Goal: Information Seeking & Learning: Learn about a topic

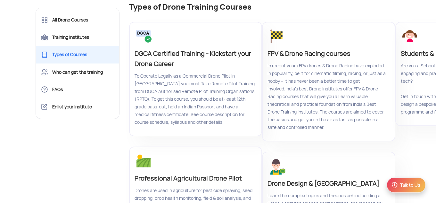
scroll to position [53, 0]
drag, startPoint x: 437, startPoint y: 16, endPoint x: 437, endPoint y: 34, distance: 17.9
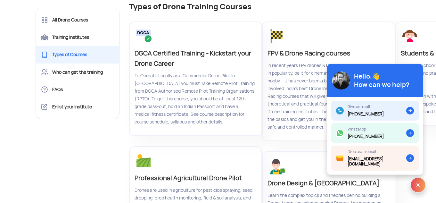
click at [419, 181] on img at bounding box center [417, 184] width 15 height 15
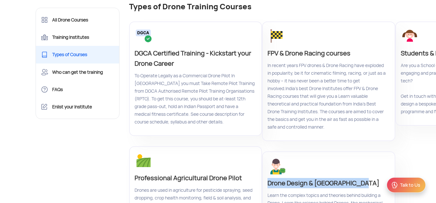
drag, startPoint x: 273, startPoint y: 53, endPoint x: 363, endPoint y: 56, distance: 90.0
click at [363, 178] on p "Drone Design & [GEOGRAPHIC_DATA]" at bounding box center [327, 183] width 120 height 10
copy p "Drone Design & [GEOGRAPHIC_DATA]"
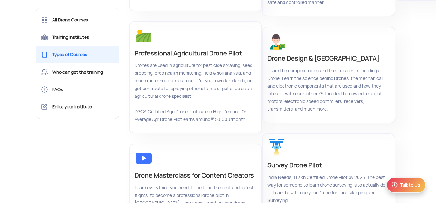
scroll to position [194, 0]
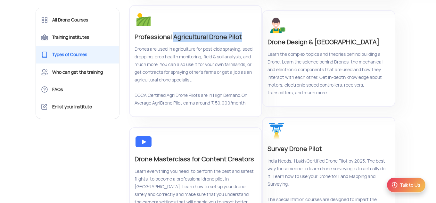
drag, startPoint x: 245, startPoint y: 38, endPoint x: 174, endPoint y: 41, distance: 70.8
click at [174, 41] on p "Professional Agricultural Drone Pilot" at bounding box center [194, 37] width 120 height 10
copy p "Agricultural Drone Pilot"
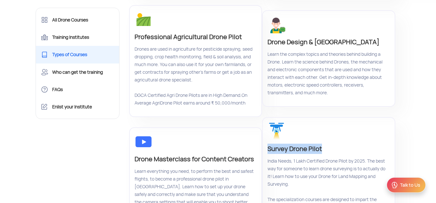
drag, startPoint x: 338, startPoint y: 18, endPoint x: 273, endPoint y: 20, distance: 64.4
click at [273, 143] on p "Survey Drone Pilot" at bounding box center [327, 148] width 120 height 10
copy p "Survey Drone Pilot"
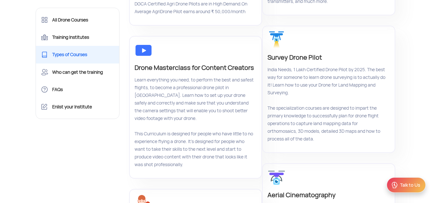
scroll to position [320, 0]
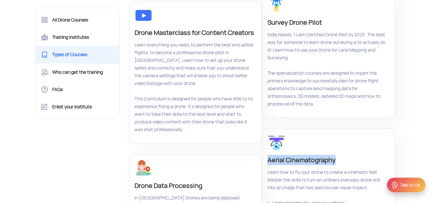
drag, startPoint x: 343, startPoint y: 31, endPoint x: 271, endPoint y: 31, distance: 72.4
click at [271, 128] on div "Aerial Cinematography Learn how to fly your drone to create a cinematic feel. M…" at bounding box center [328, 191] width 133 height 127
copy p "Aerial Cinematography"
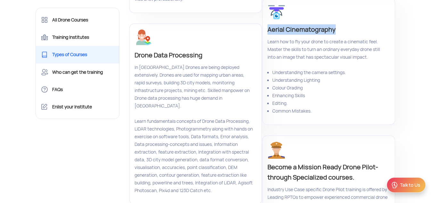
scroll to position [455, 0]
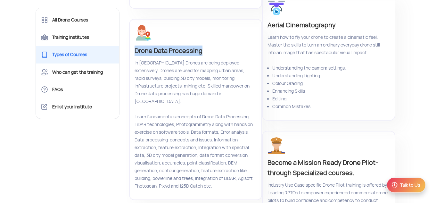
drag, startPoint x: 208, startPoint y: 40, endPoint x: 136, endPoint y: 46, distance: 72.3
click at [136, 46] on p "Drone Data Processing" at bounding box center [194, 50] width 120 height 10
copy p "Drone Data Processing"
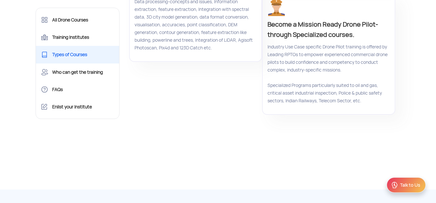
scroll to position [601, 0]
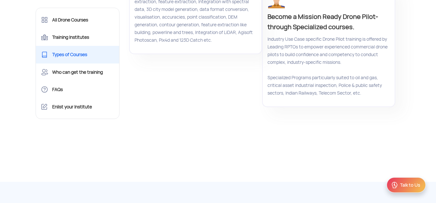
drag, startPoint x: 214, startPoint y: 84, endPoint x: 134, endPoint y: 81, distance: 80.1
copy p "FPV & Drone Racing courses"
drag, startPoint x: 325, startPoint y: 17, endPoint x: 271, endPoint y: 21, distance: 53.6
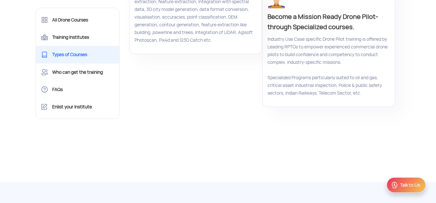
copy p "Students & Kids"
